Goal: Register for event/course

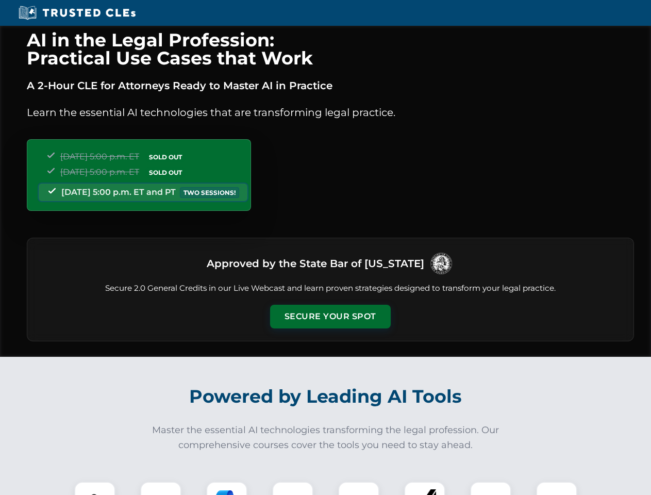
click at [330, 316] on button "Secure Your Spot" at bounding box center [330, 316] width 121 height 24
click at [95, 488] on img at bounding box center [95, 502] width 30 height 30
